Goal: Task Accomplishment & Management: Use online tool/utility

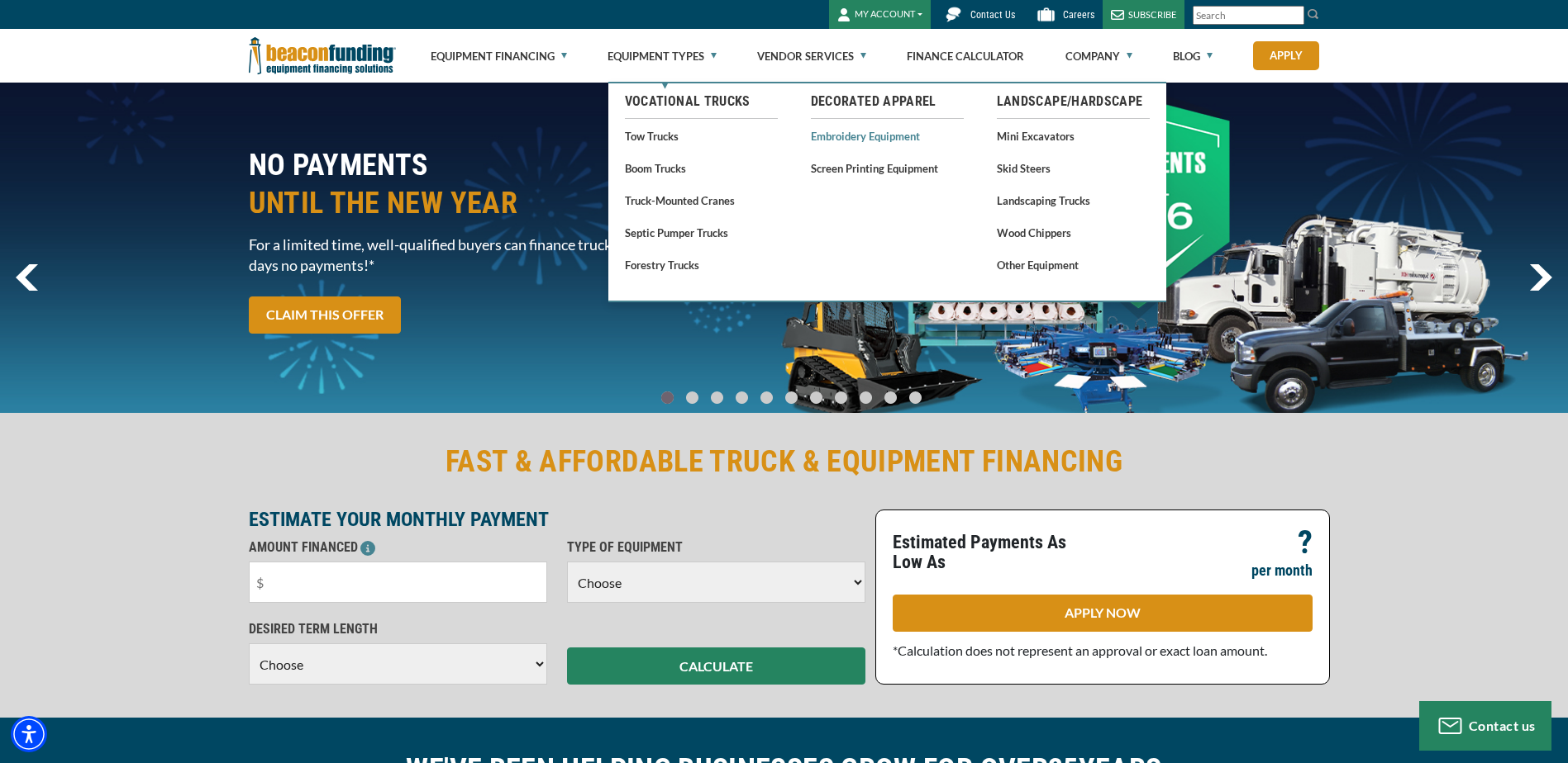
click at [854, 132] on body "Skip to main content Enable accessibility for low vision Open the accessibility…" at bounding box center [784, 381] width 1568 height 763
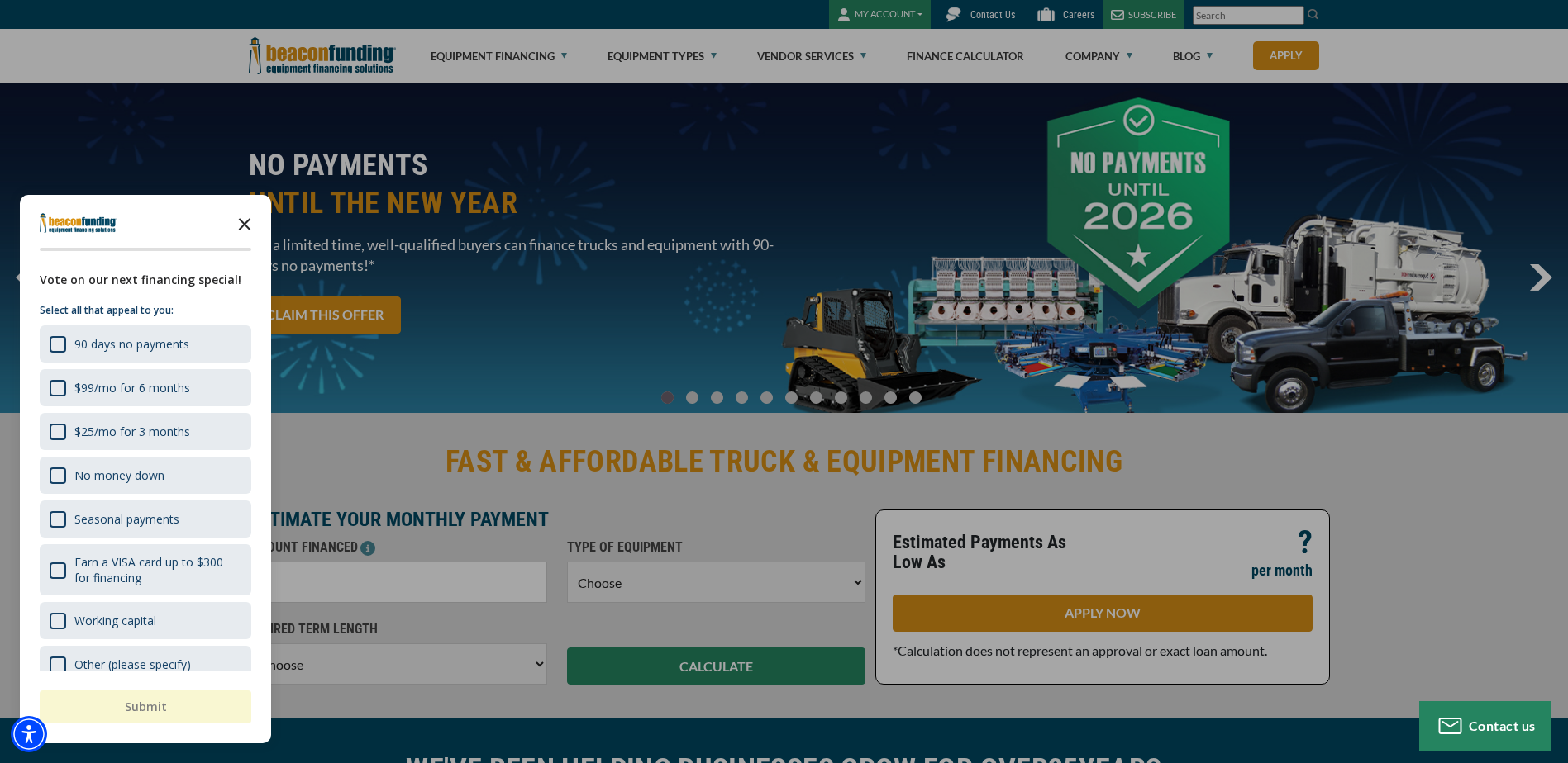
click at [240, 222] on icon "Close the survey" at bounding box center [244, 223] width 33 height 33
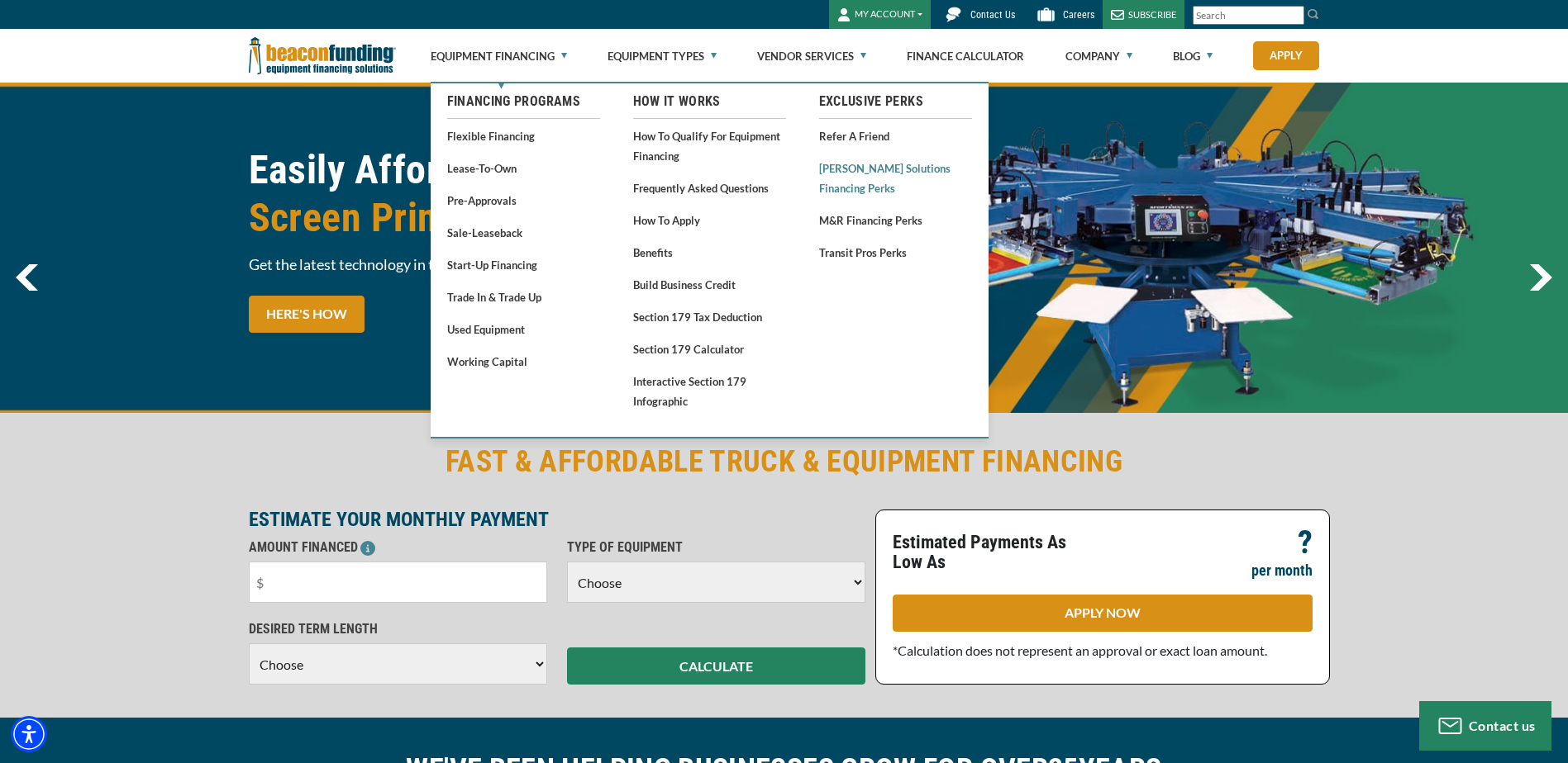
click at [844, 165] on link "[PERSON_NAME] Solutions Financing Perks" at bounding box center [896, 178] width 153 height 40
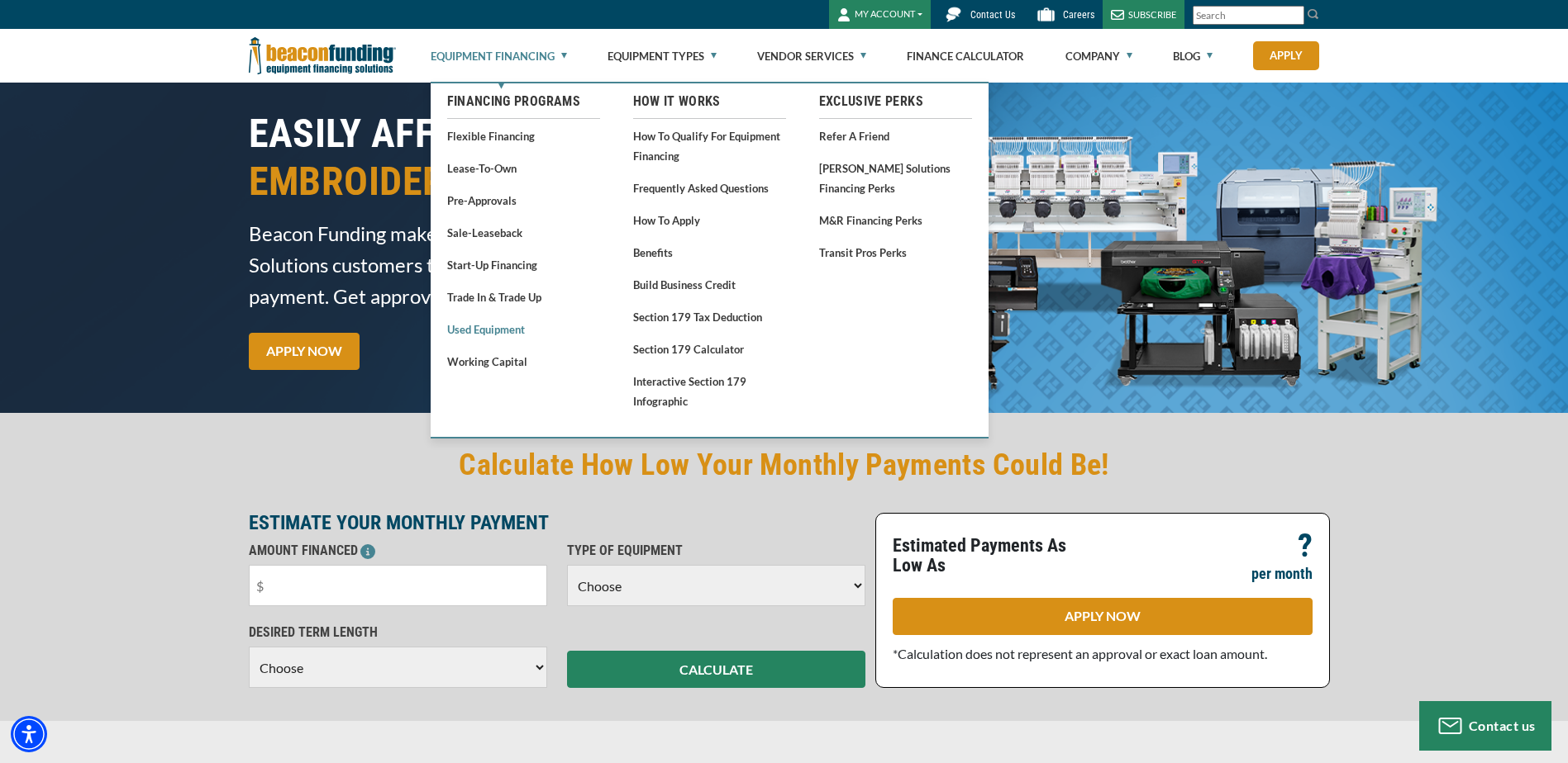
click at [478, 323] on link "Used Equipment" at bounding box center [524, 329] width 153 height 21
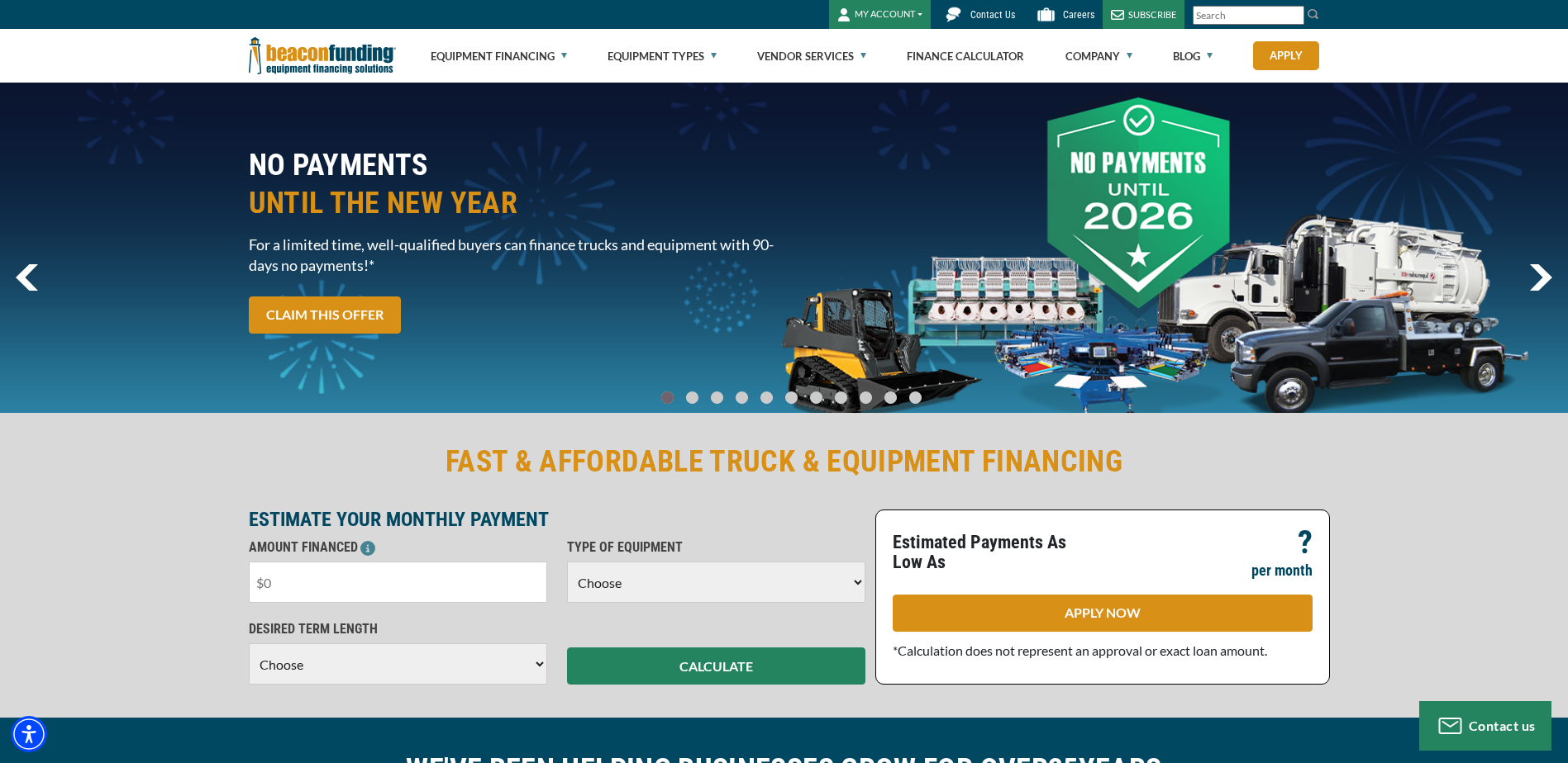
click at [342, 590] on input "text" at bounding box center [398, 582] width 299 height 41
type input "$80,000"
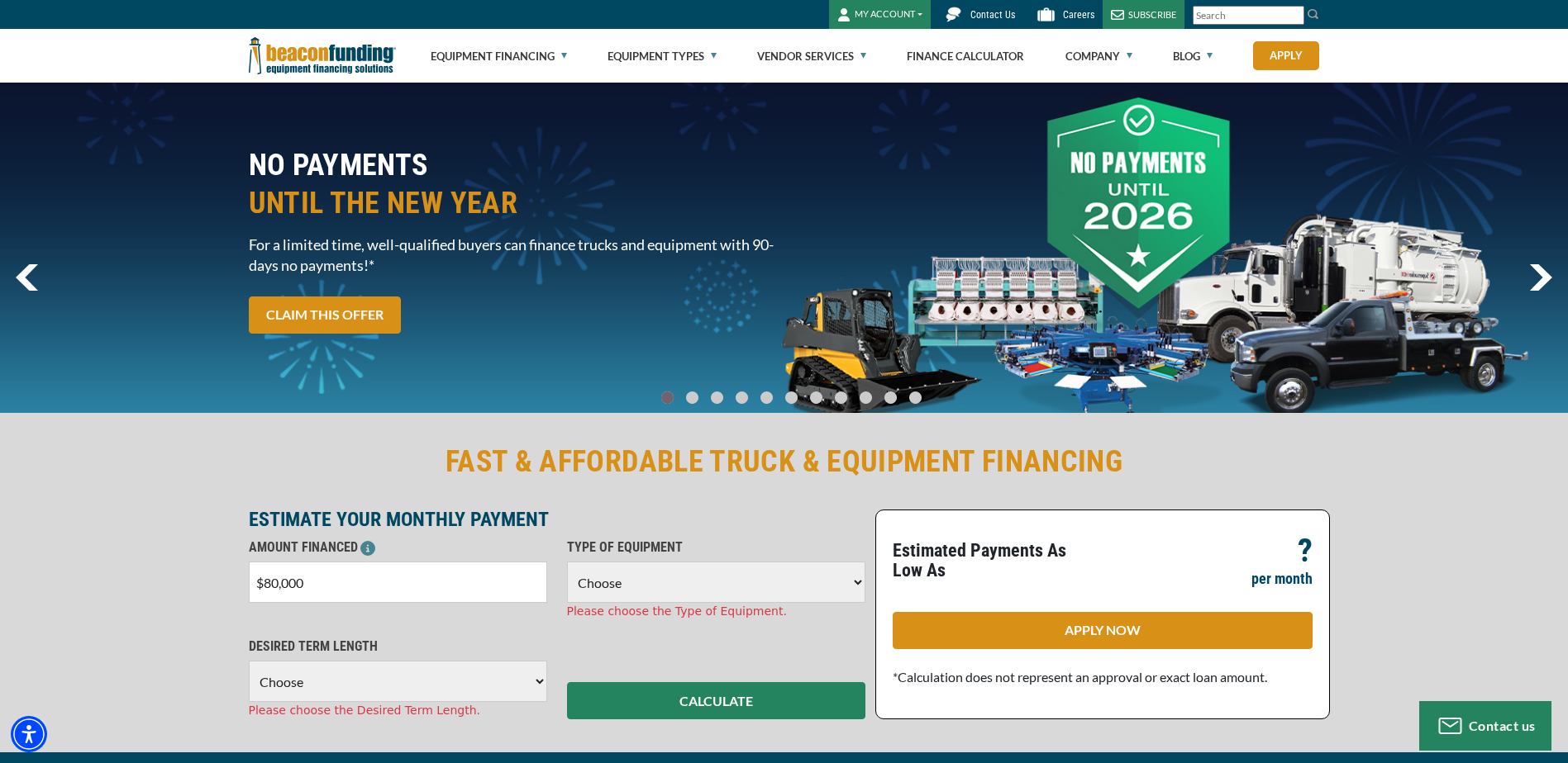
click at [604, 594] on select "Choose Backhoe Boom/Bucket Truck Chipper Commercial Mower Crane DTG/DTF Printin…" at bounding box center [716, 582] width 299 height 41
select select "1"
click at [567, 562] on select "Choose Backhoe Boom/Bucket Truck Chipper Commercial Mower Crane DTG/DTF Printin…" at bounding box center [716, 582] width 299 height 41
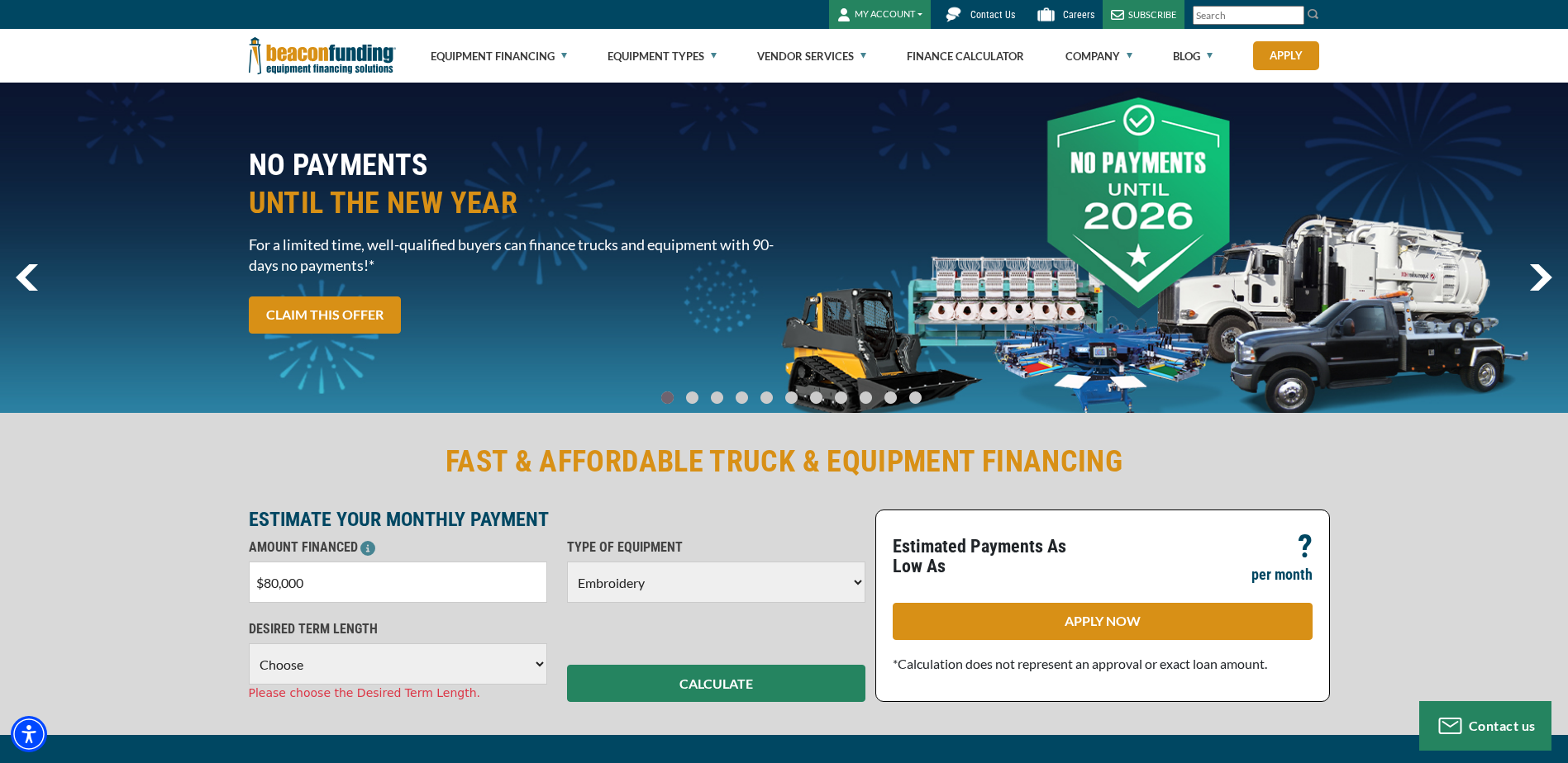
click at [338, 656] on select "Choose 36 Months 48 Months 60 Months" at bounding box center [398, 664] width 299 height 41
click at [249, 644] on select "Choose 36 Months 48 Months 60 Months" at bounding box center [398, 664] width 299 height 41
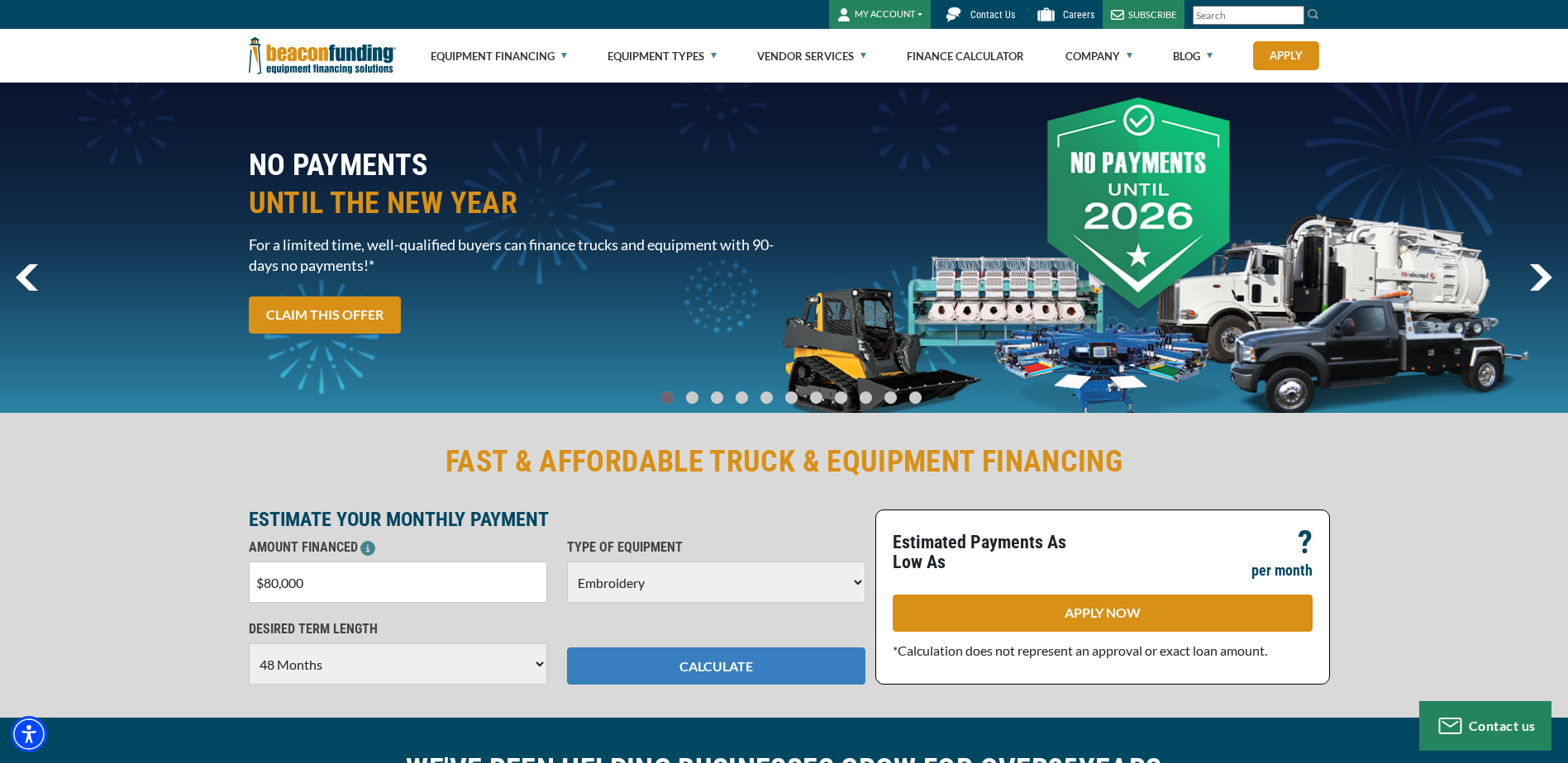
click at [663, 654] on button "CALCULATE" at bounding box center [716, 666] width 299 height 37
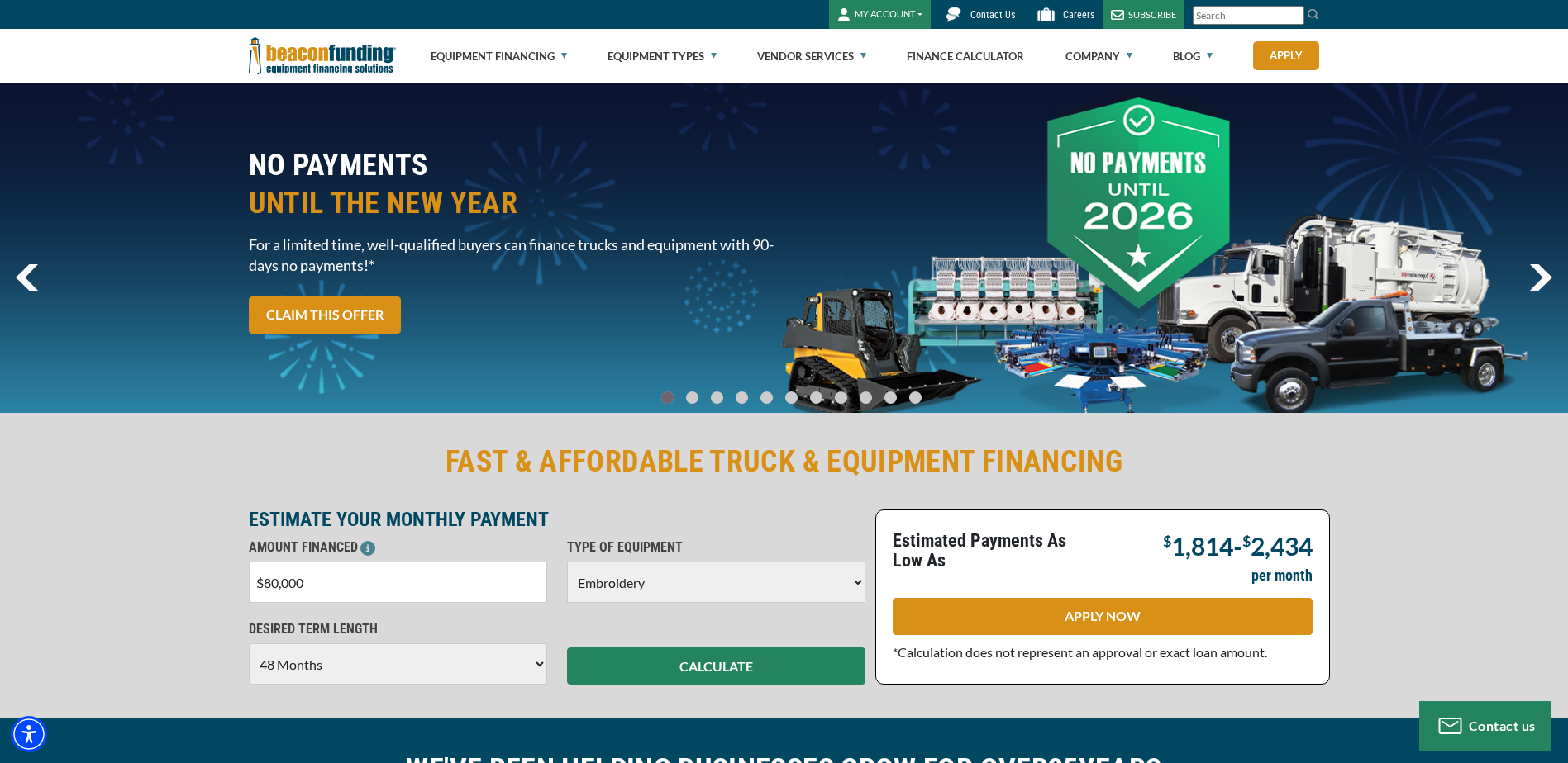
click at [389, 666] on select "Choose 36 Months 48 Months 60 Months" at bounding box center [398, 664] width 299 height 41
select select "60"
click at [249, 644] on select "Choose 36 Months 48 Months 60 Months" at bounding box center [398, 664] width 299 height 41
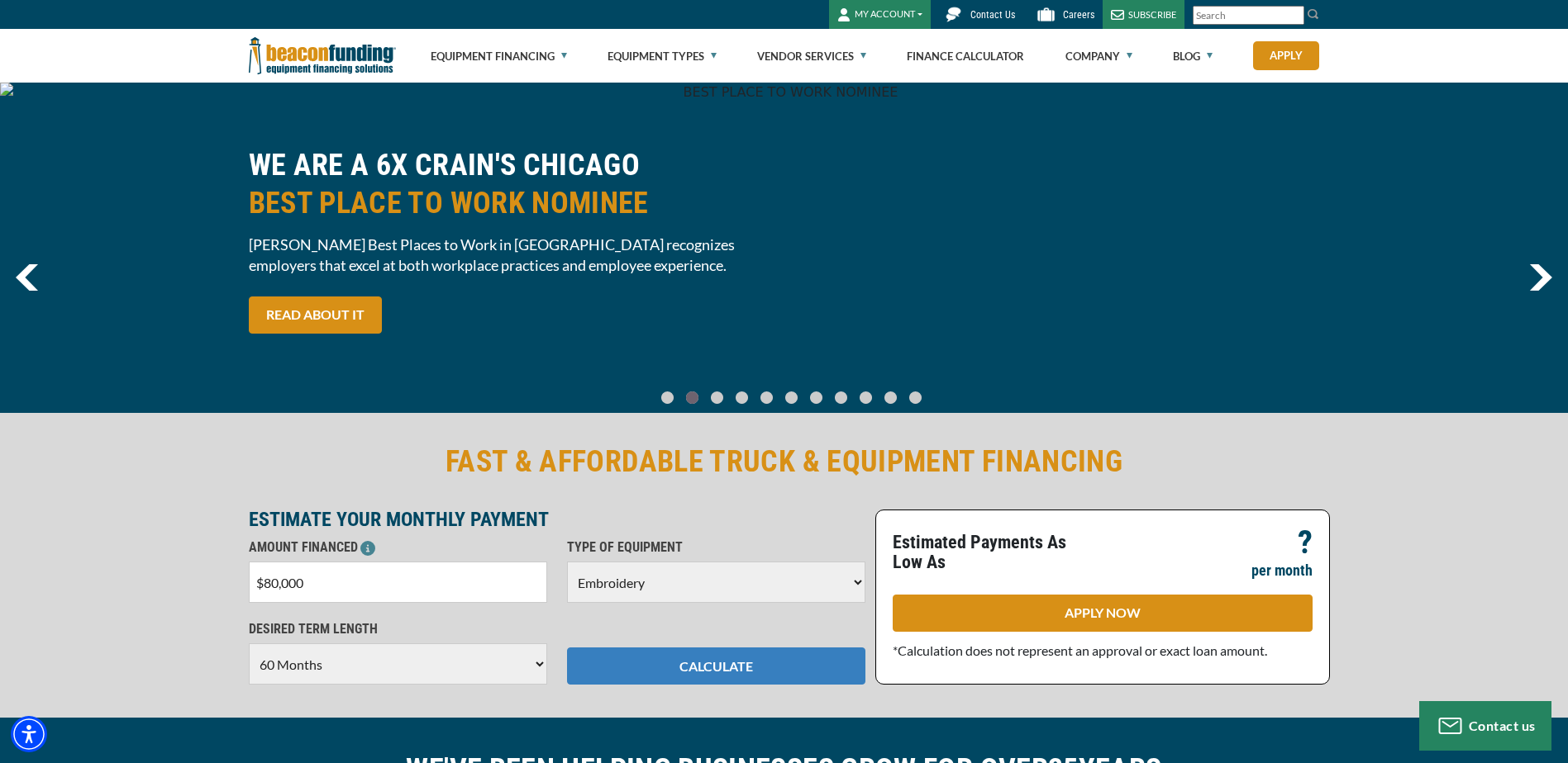
click at [723, 664] on button "CALCULATE" at bounding box center [716, 666] width 299 height 37
